Goal: Task Accomplishment & Management: Complete application form

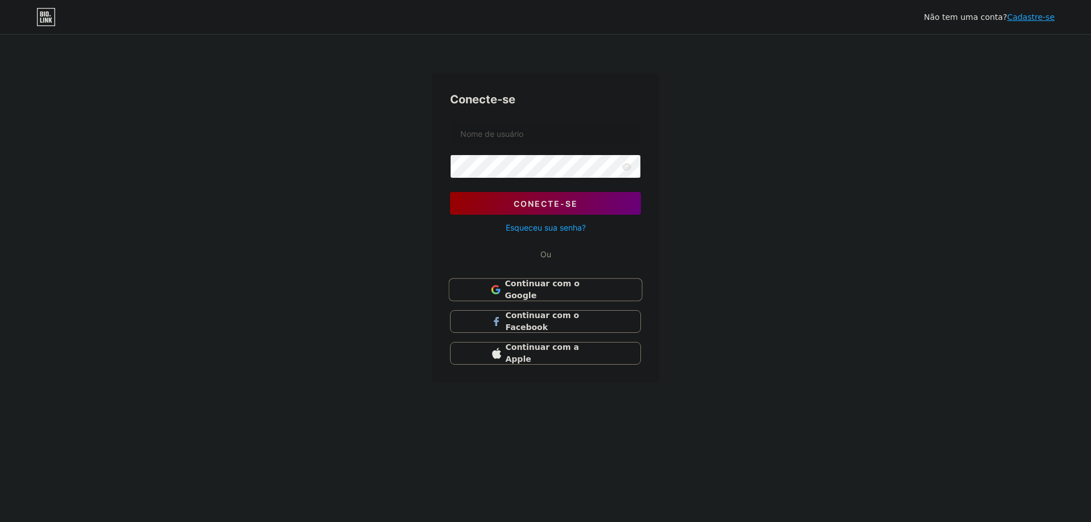
click at [531, 286] on font "Continuar com o Google" at bounding box center [542, 290] width 74 height 22
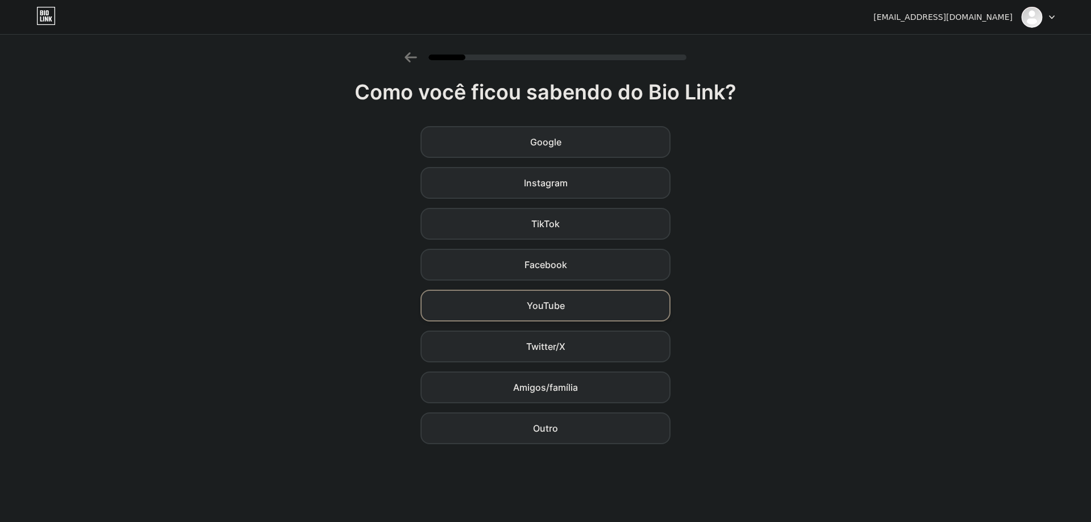
click at [560, 310] on font "YouTube" at bounding box center [546, 305] width 38 height 11
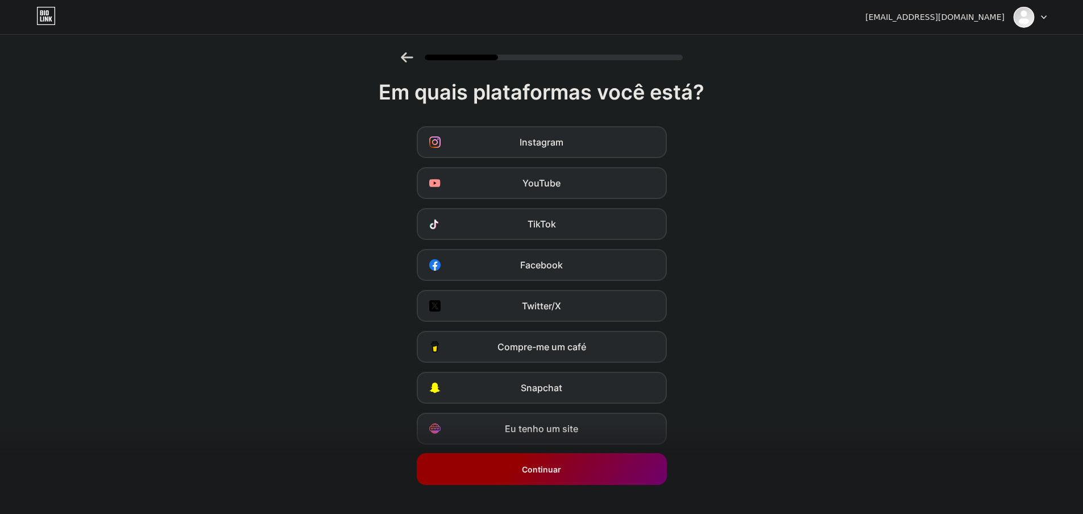
click at [555, 471] on font "Continuar" at bounding box center [541, 469] width 39 height 10
click at [559, 467] on font "Continuar" at bounding box center [541, 469] width 39 height 10
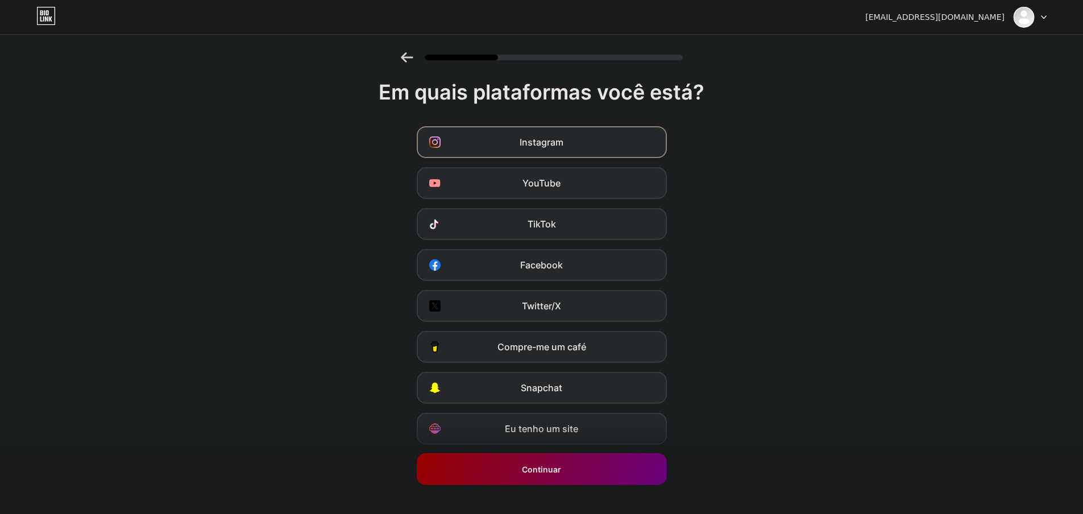
drag, startPoint x: 528, startPoint y: 140, endPoint x: 606, endPoint y: 157, distance: 79.7
click at [529, 140] on font "Instagram" at bounding box center [542, 141] width 44 height 11
click at [580, 184] on div "YouTube" at bounding box center [542, 183] width 250 height 32
click at [562, 230] on div "TikTok" at bounding box center [542, 224] width 250 height 32
click at [579, 272] on div "Facebook" at bounding box center [542, 265] width 250 height 32
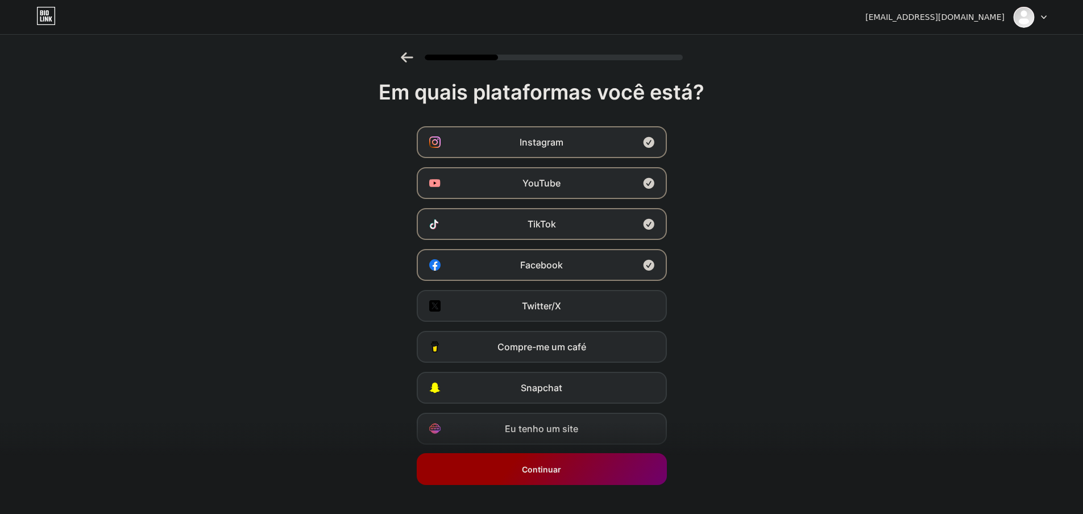
click at [560, 479] on div "Continuar" at bounding box center [542, 469] width 250 height 32
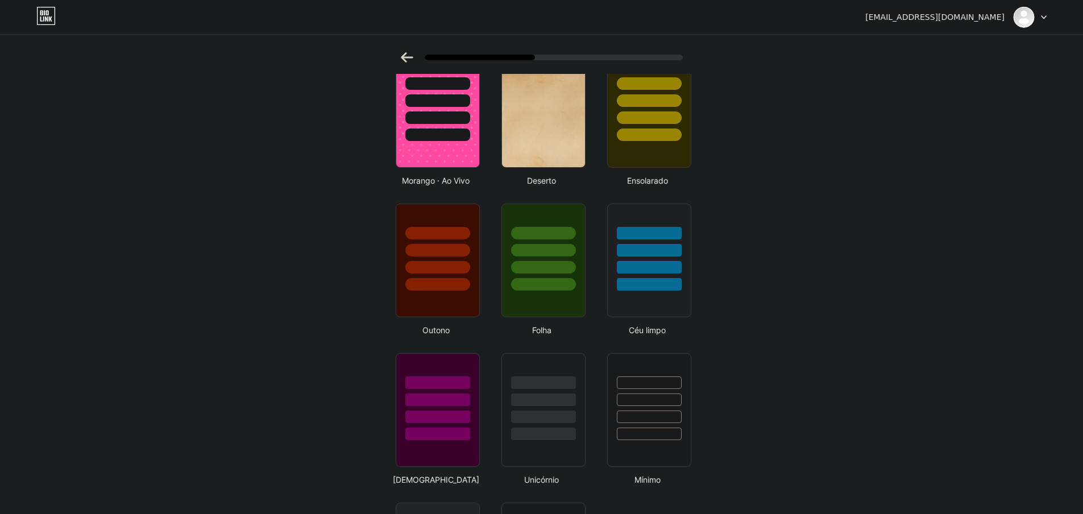
scroll to position [682, 0]
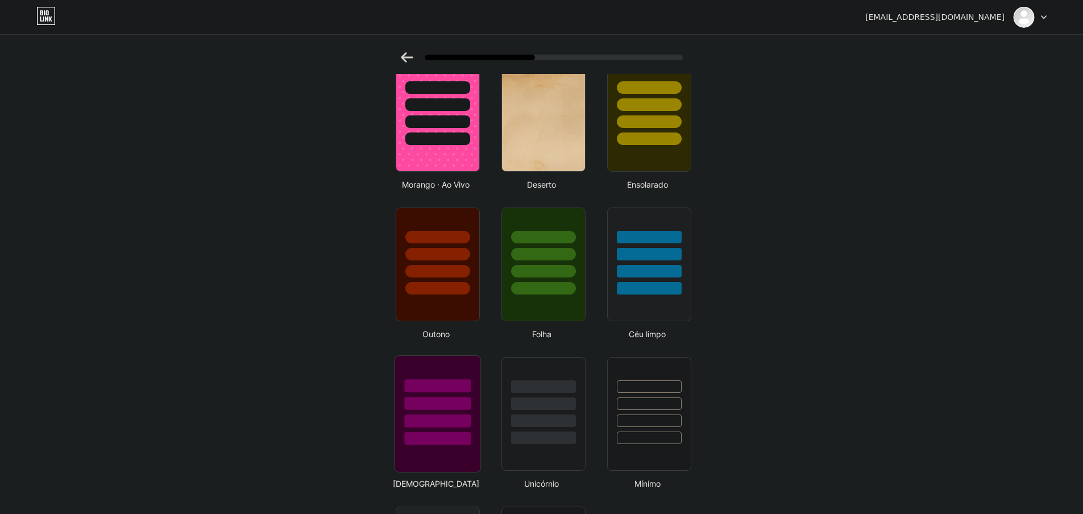
click at [452, 404] on div at bounding box center [437, 403] width 67 height 13
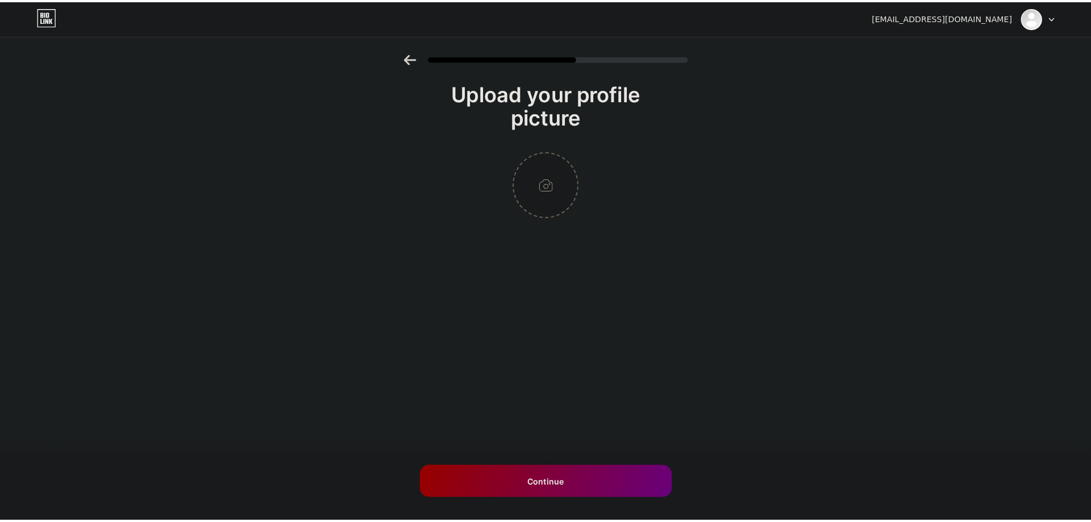
scroll to position [0, 0]
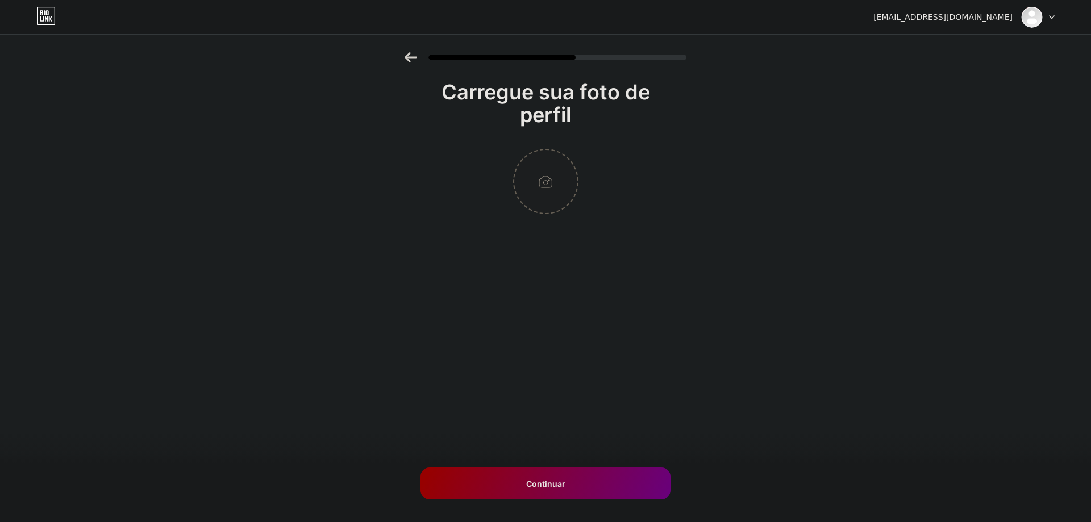
click at [550, 187] on input "file" at bounding box center [545, 181] width 63 height 63
type input "C:\fakepath\Untitled-1-Recovered.jpg 222.jpg"
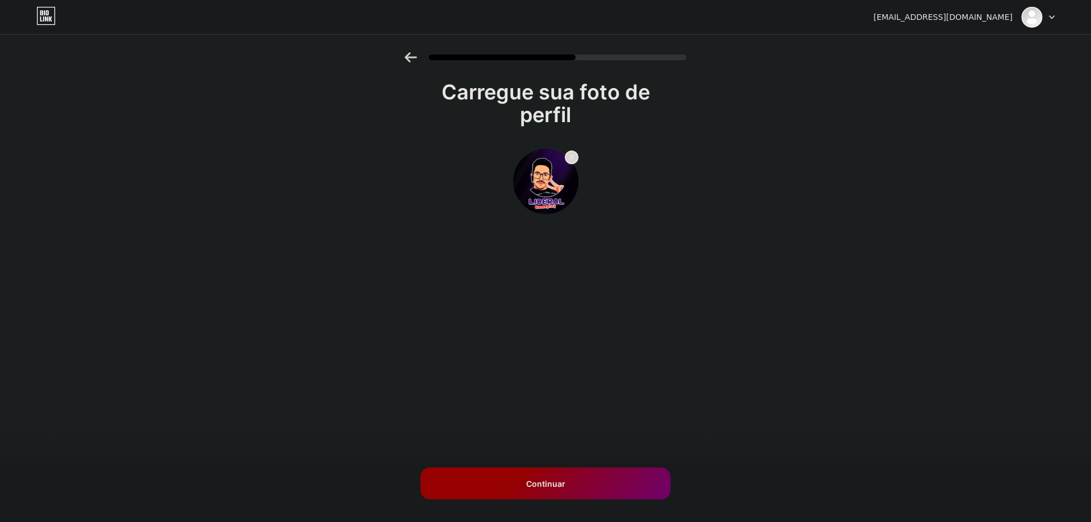
click at [632, 495] on div "Continuar" at bounding box center [546, 484] width 250 height 32
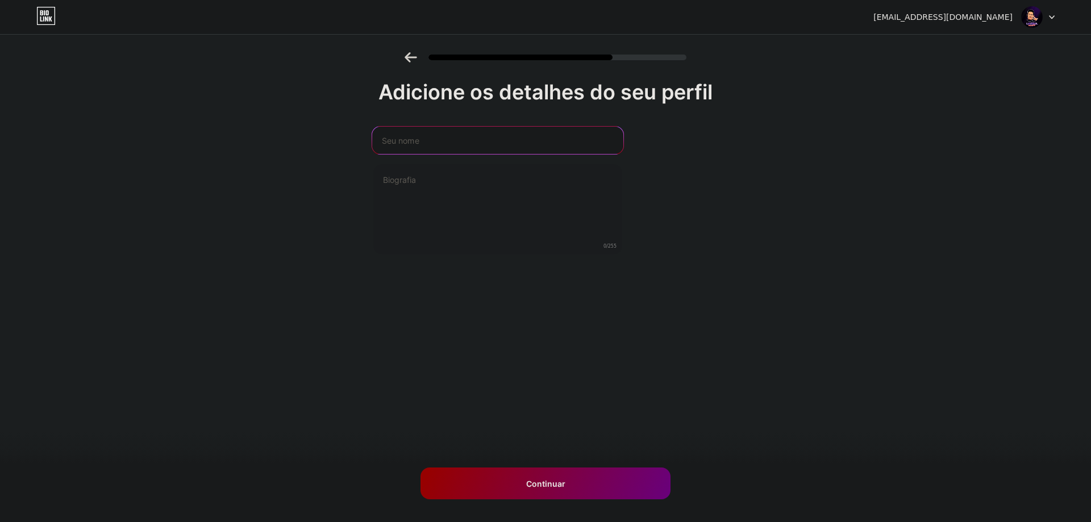
click at [437, 145] on input "text" at bounding box center [497, 140] width 251 height 27
click at [488, 138] on input "Liberal Gameplay" at bounding box center [497, 140] width 251 height 27
type input "Liberal Gameplay"
click at [632, 495] on div "Continuar" at bounding box center [546, 484] width 250 height 32
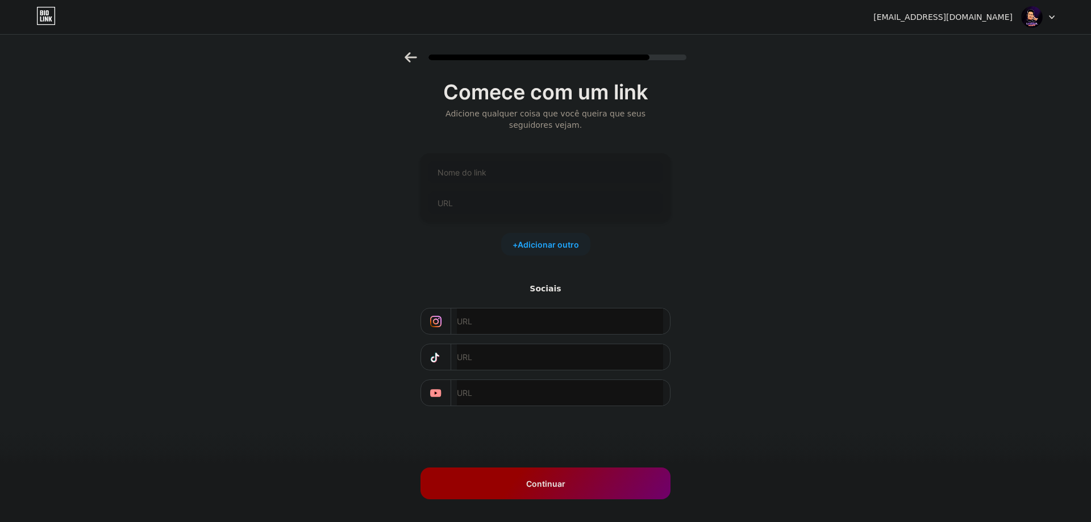
click at [560, 491] on div "Continuar" at bounding box center [546, 484] width 250 height 32
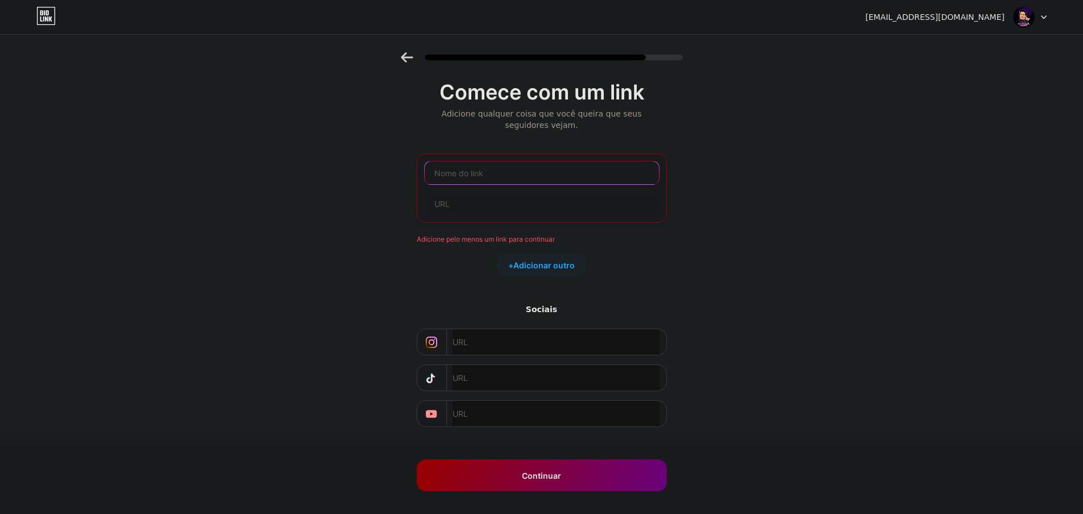
click at [499, 177] on input "text" at bounding box center [542, 172] width 234 height 23
click at [488, 208] on input "text" at bounding box center [542, 203] width 234 height 23
paste input "[URL][DOMAIN_NAME]"
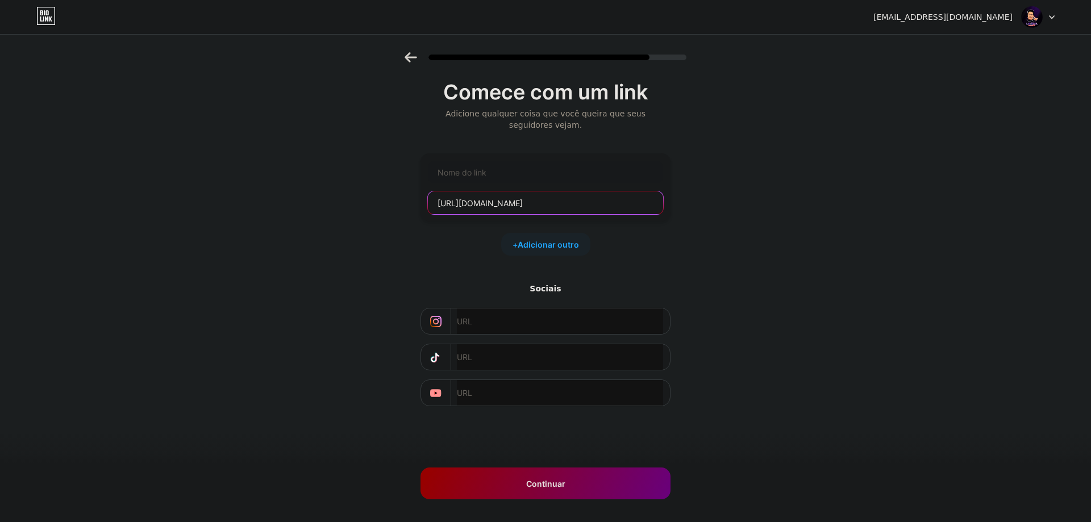
type input "[URL][DOMAIN_NAME]"
click at [506, 136] on div "Comece com um link Adicione qualquer coisa que você queira que seus seguidores …" at bounding box center [546, 244] width 250 height 326
click at [480, 177] on input "text" at bounding box center [545, 172] width 235 height 23
paste input "Samsung Smartwatch Galaxy Fit3 Grafite clip-icon Samsung Smartwatch Galaxy Fit3…"
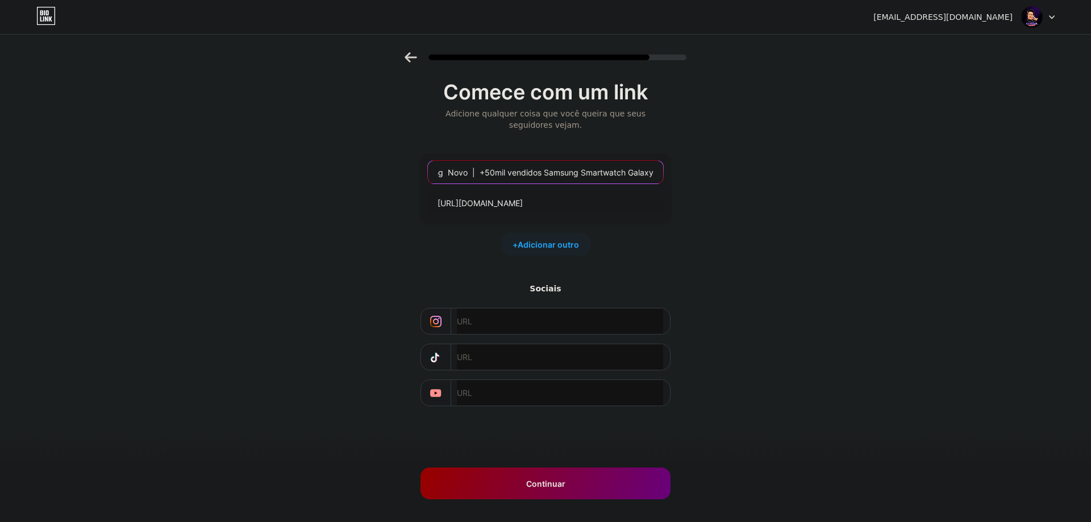
click at [546, 173] on input "Samsung Smartwatch Galaxy Fit3 Grafite clip-icon Samsung Smartwatch Galaxy Fit3…" at bounding box center [545, 172] width 235 height 23
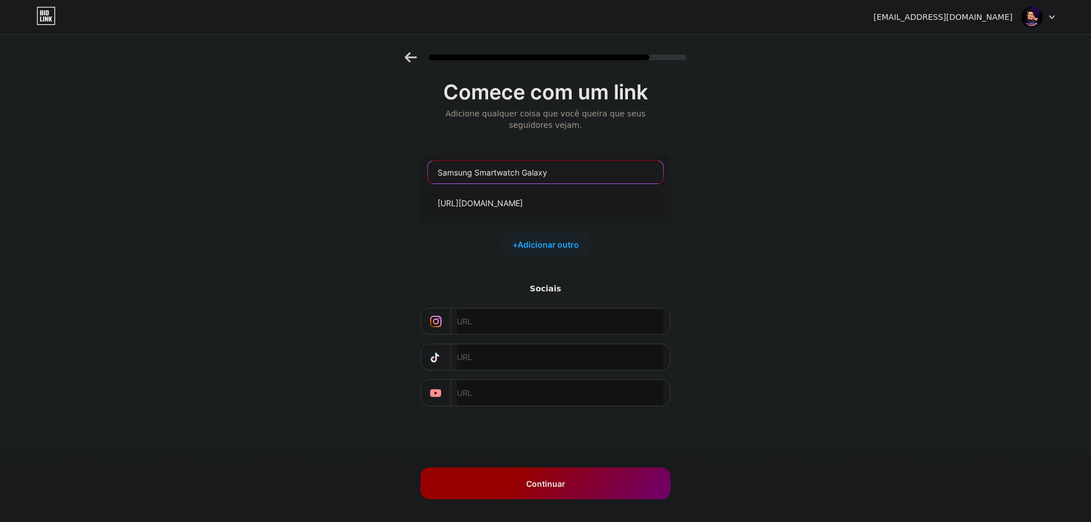
type input "Samsung Smartwatch Galaxy"
click at [582, 488] on div "Continuar" at bounding box center [546, 484] width 250 height 32
click at [553, 493] on div "Continuar" at bounding box center [546, 484] width 250 height 32
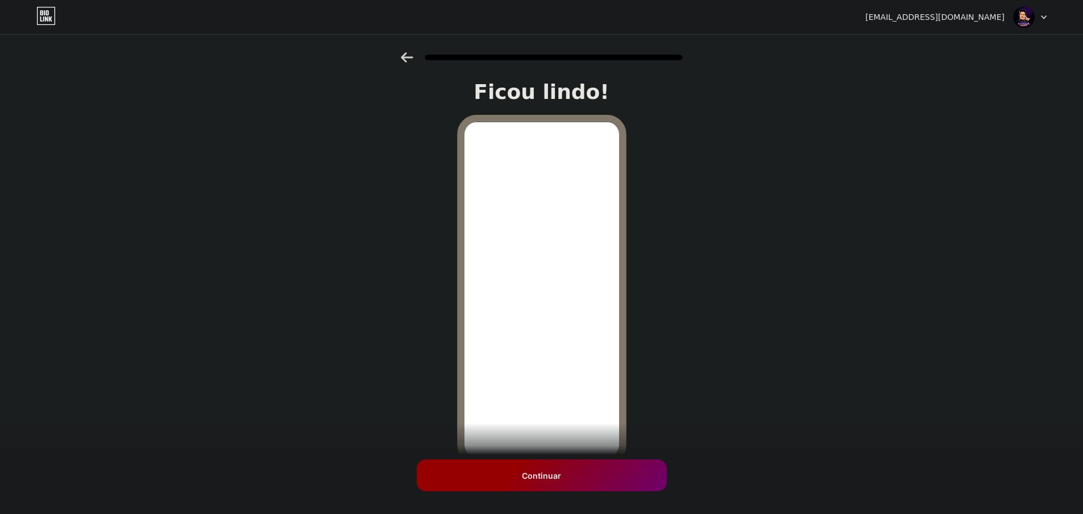
click at [537, 475] on font "Continuar" at bounding box center [541, 476] width 39 height 10
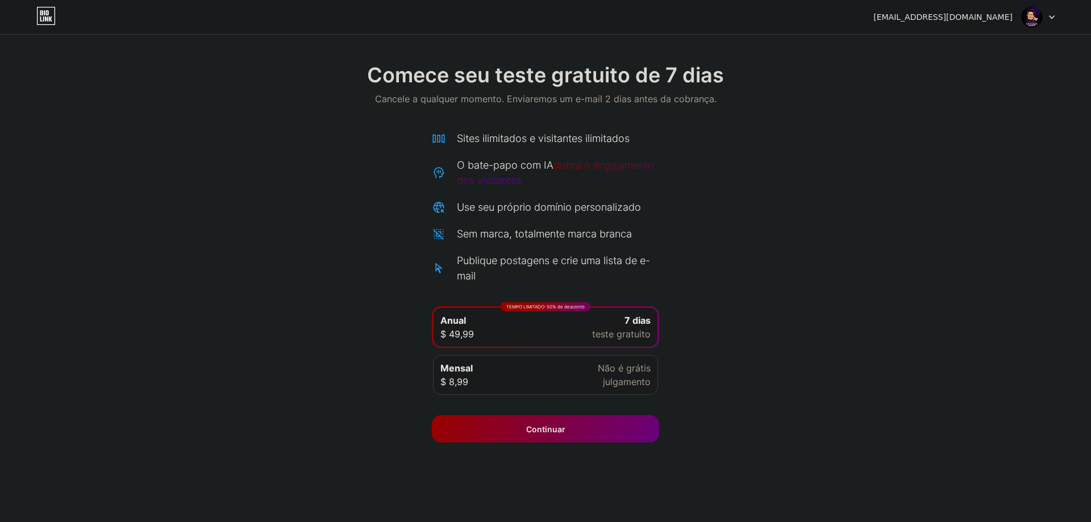
click at [558, 379] on div "Mensal $ 8,99 Não é grátis julgamento" at bounding box center [545, 375] width 225 height 40
click at [784, 98] on div "Comece seu teste gratuito de 7 dias Cancele a qualquer momento. Enviaremos um e…" at bounding box center [545, 85] width 1091 height 67
click at [507, 383] on div "Mensal $ 8,99 Não é grátis julgamento" at bounding box center [545, 375] width 225 height 40
click at [564, 429] on font "Continuar" at bounding box center [545, 430] width 39 height 10
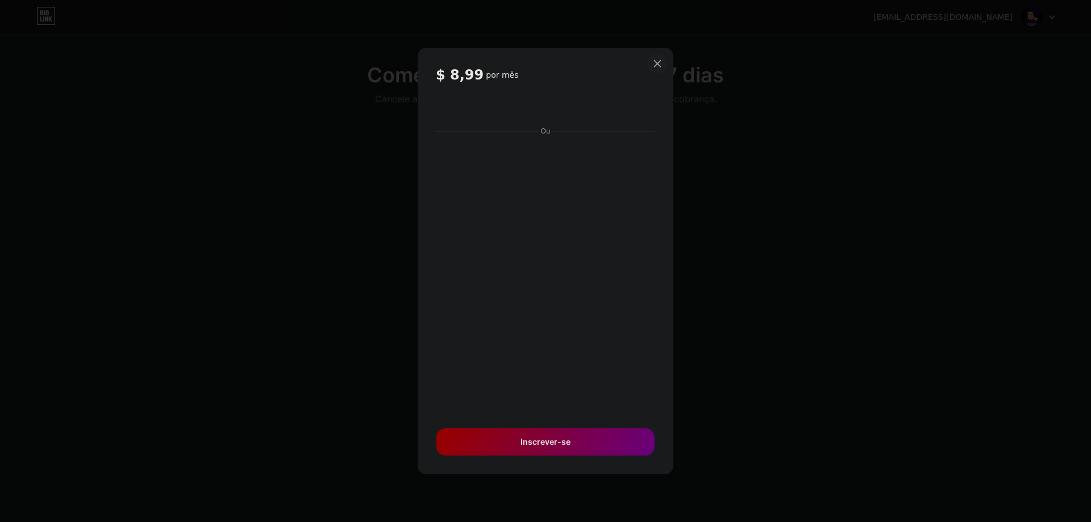
click at [664, 64] on div at bounding box center [657, 63] width 20 height 20
